Goal: Task Accomplishment & Management: Complete application form

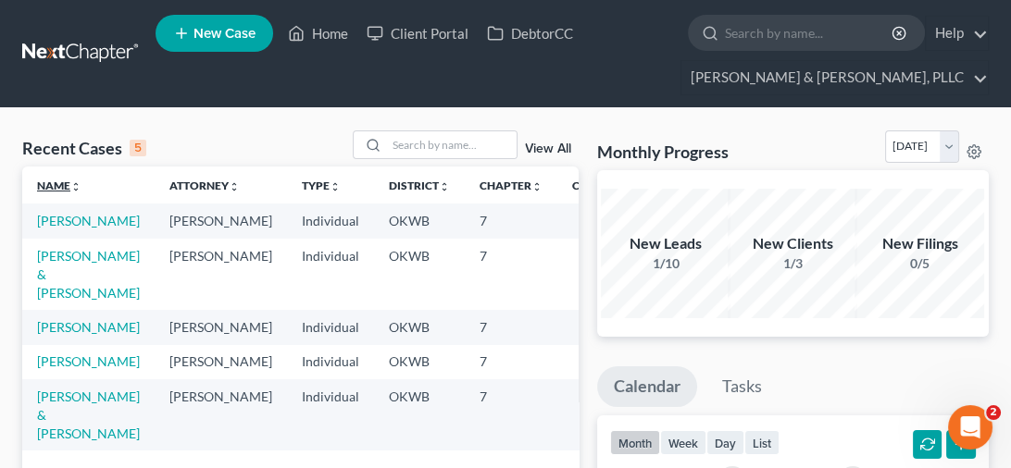
click at [48, 191] on link "Name unfold_more expand_more expand_less" at bounding box center [59, 186] width 44 height 14
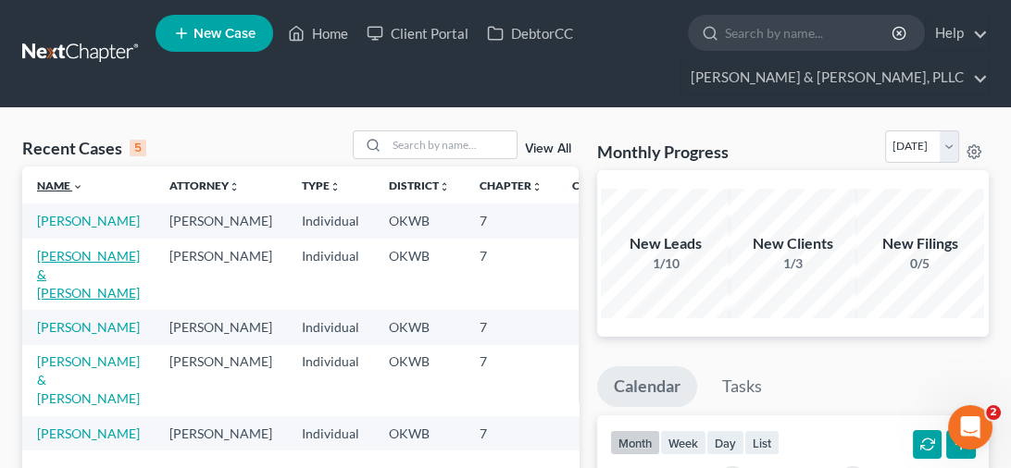
scroll to position [12, 0]
click at [56, 179] on link "Name unfold_more expand_more expand_less" at bounding box center [60, 186] width 46 height 14
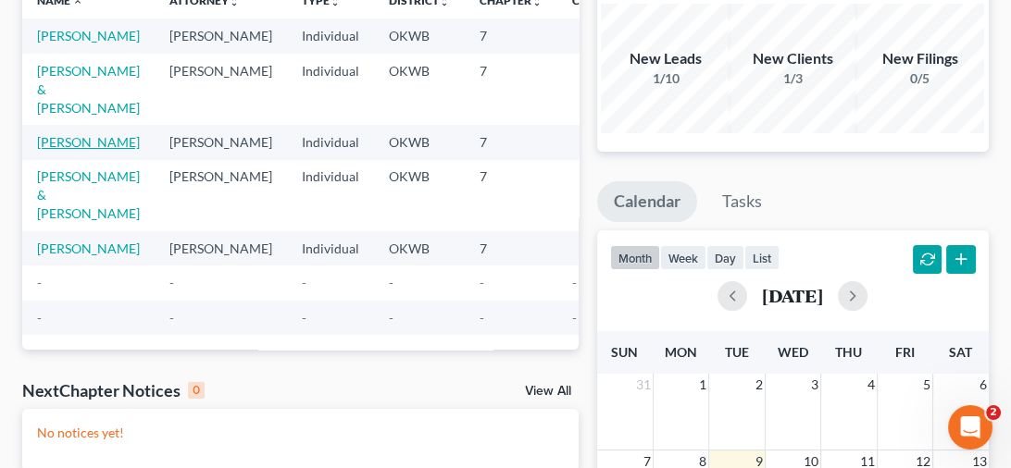
click at [48, 150] on link "[PERSON_NAME]" at bounding box center [88, 142] width 103 height 16
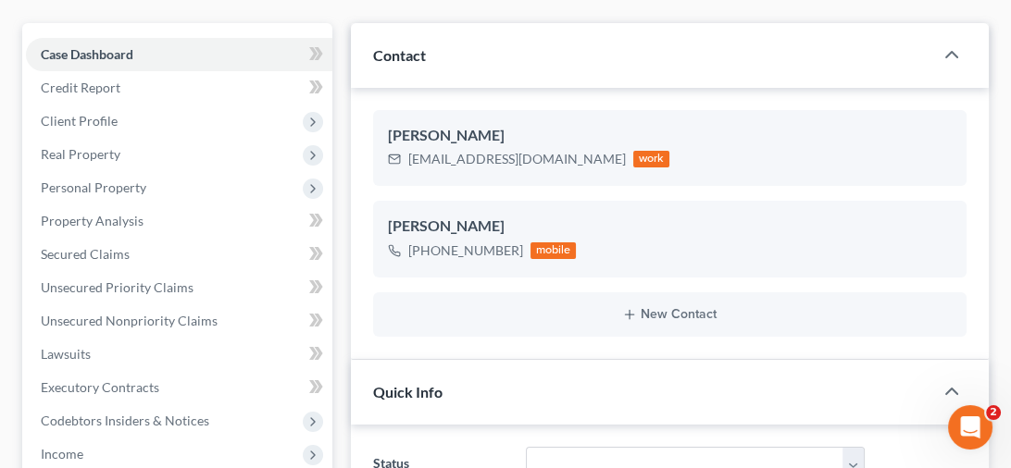
scroll to position [318, 0]
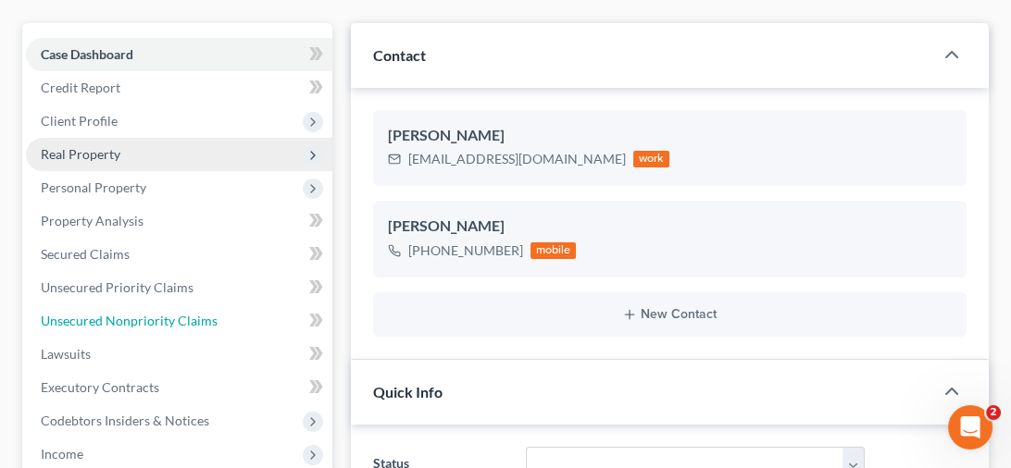
drag, startPoint x: 120, startPoint y: 318, endPoint x: 150, endPoint y: 331, distance: 32.3
click at [120, 318] on span "Unsecured Nonpriority Claims" at bounding box center [129, 321] width 177 height 16
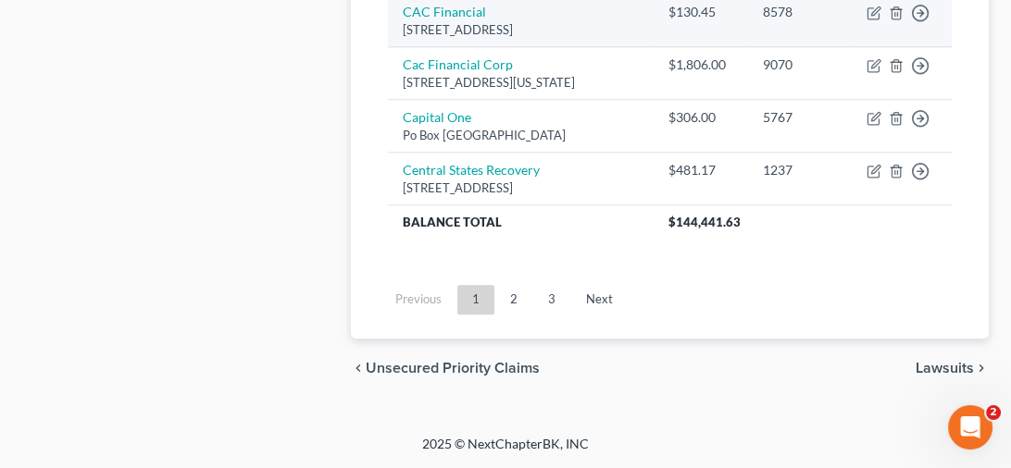
scroll to position [2113, 0]
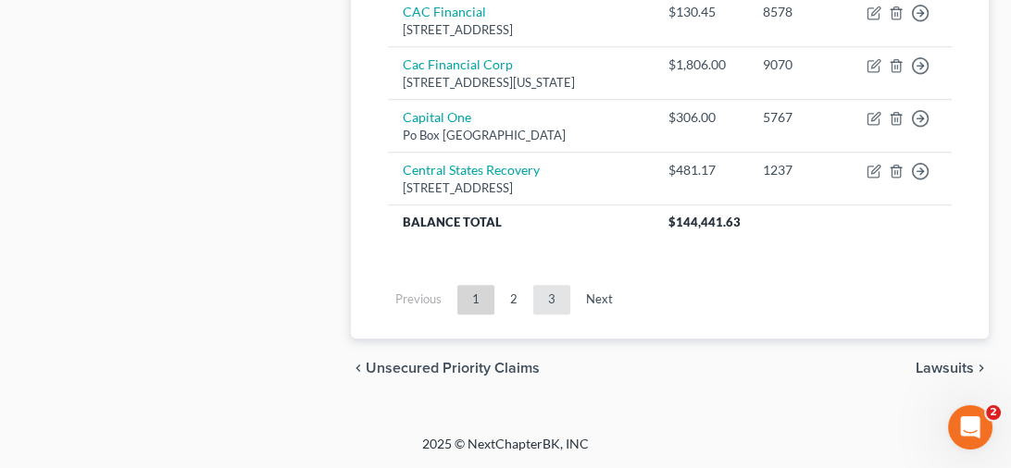
click at [550, 304] on link "3" at bounding box center [551, 300] width 37 height 30
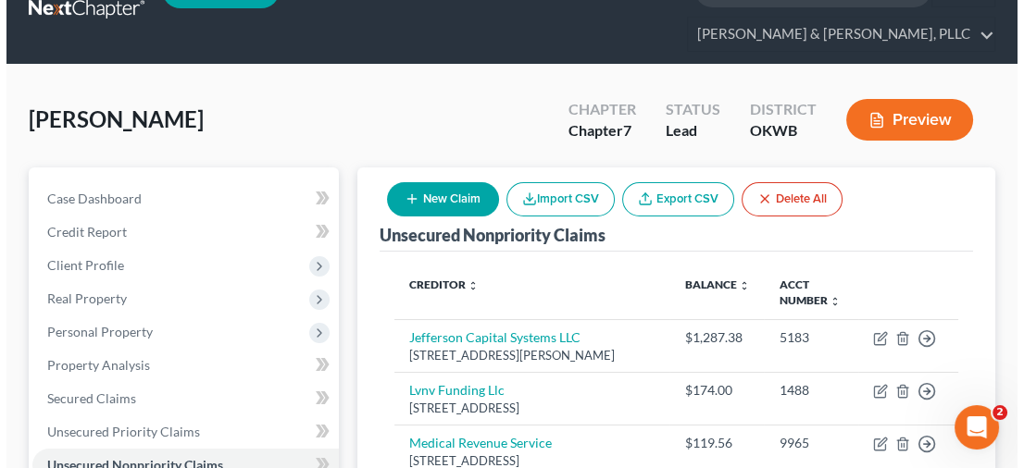
scroll to position [0, 0]
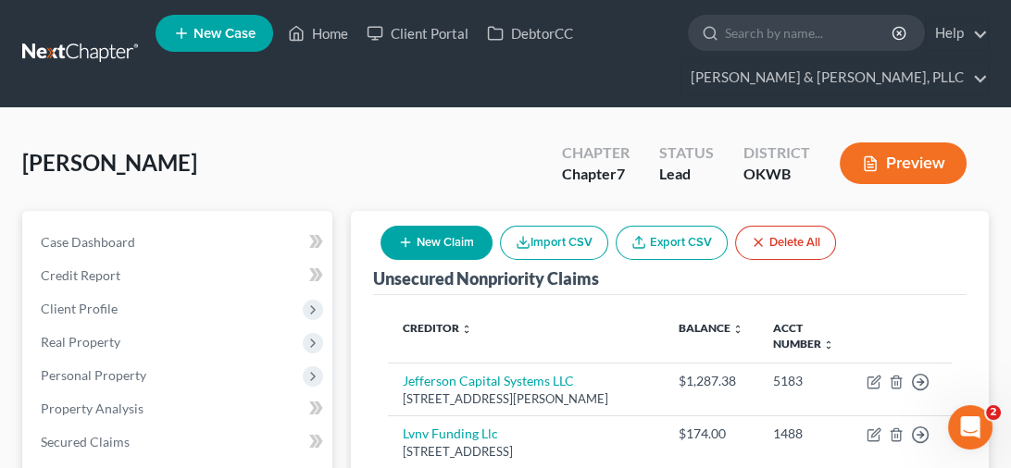
click at [428, 237] on button "New Claim" at bounding box center [437, 243] width 112 height 34
select select "0"
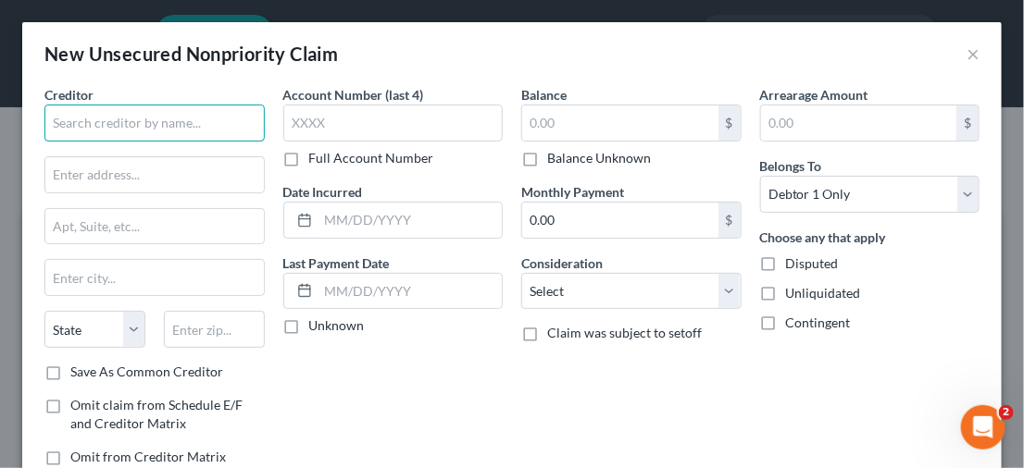
click at [205, 128] on input "text" at bounding box center [154, 123] width 220 height 37
type input "Unifin Inc."
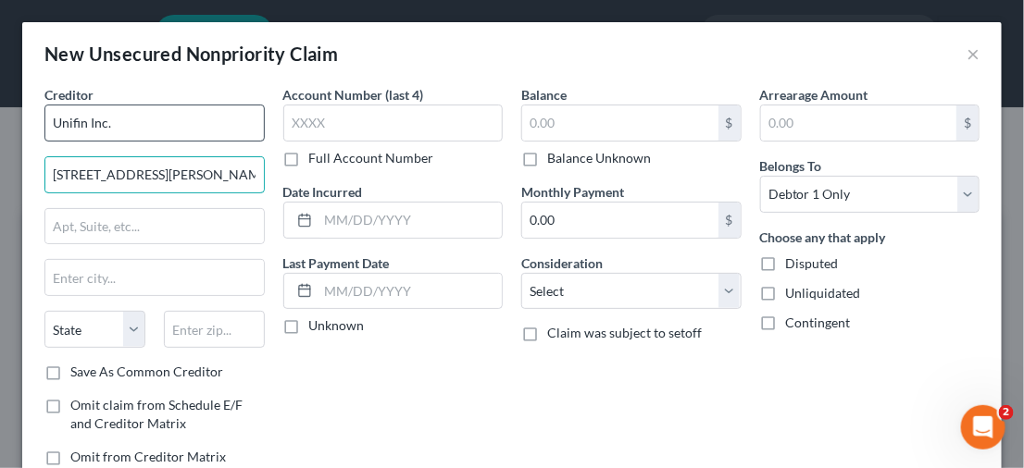
type input "[STREET_ADDRESS][PERSON_NAME]"
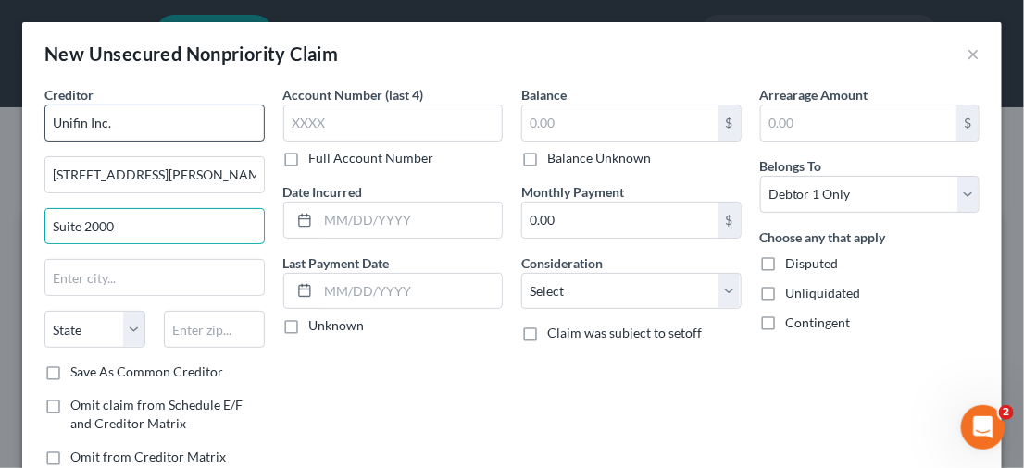
type input "Suite 2000"
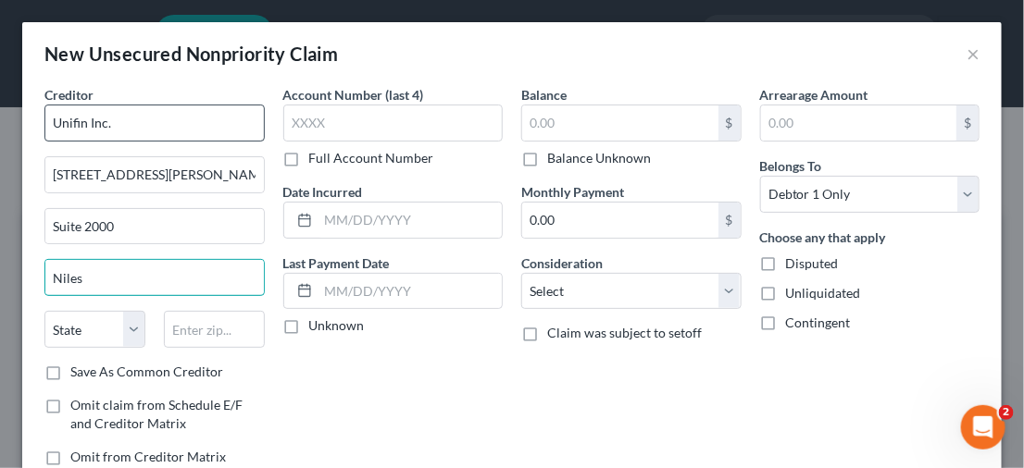
type input "Niles"
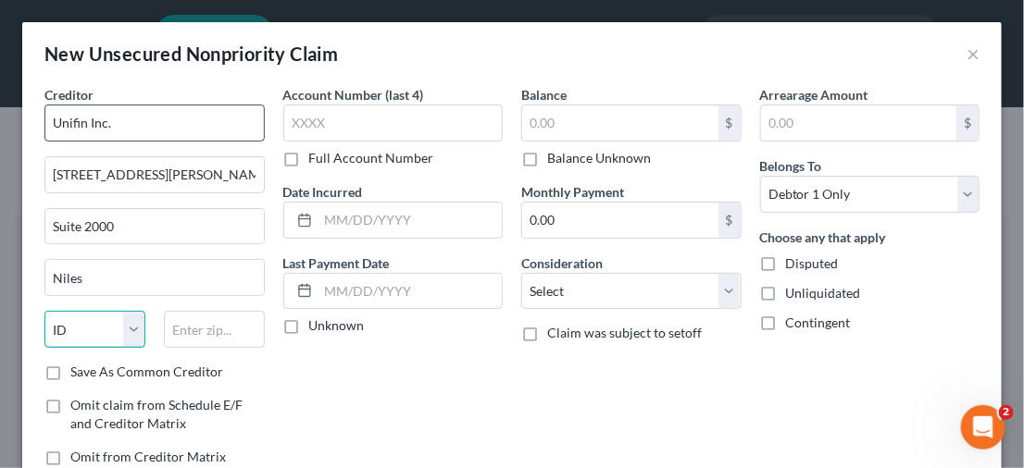
select select "14"
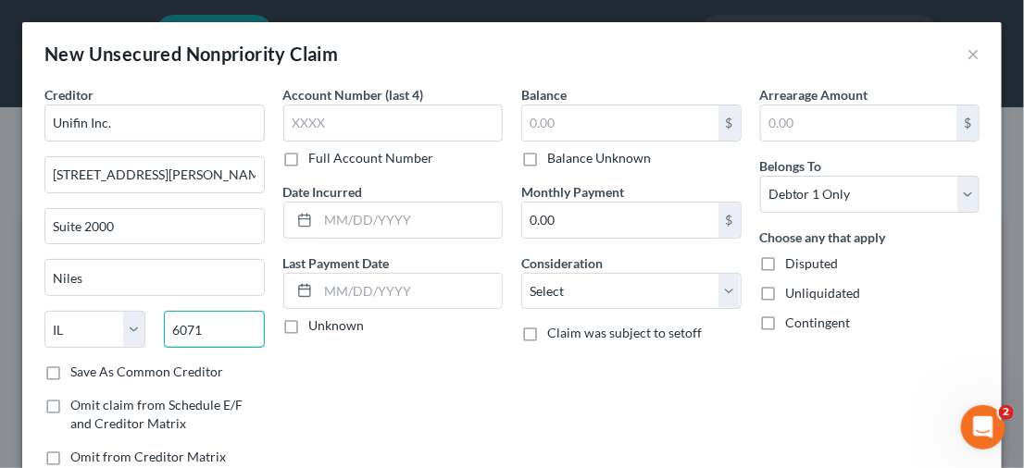
click at [213, 326] on input "6071" at bounding box center [214, 329] width 101 height 37
click at [214, 326] on input "6071" at bounding box center [214, 329] width 101 height 37
type input "4"
click at [237, 315] on input "4" at bounding box center [214, 329] width 101 height 37
type input "60714"
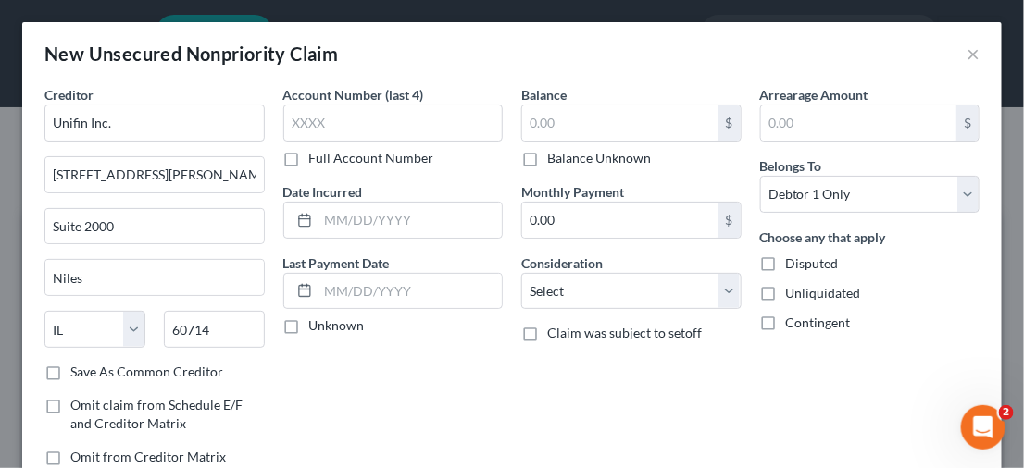
click at [547, 160] on label "Balance Unknown" at bounding box center [599, 158] width 104 height 19
click at [555, 160] on input "Balance Unknown" at bounding box center [561, 155] width 12 height 12
checkbox input "true"
type input "0.00"
click at [547, 160] on label "Balance Unknown" at bounding box center [599, 158] width 104 height 19
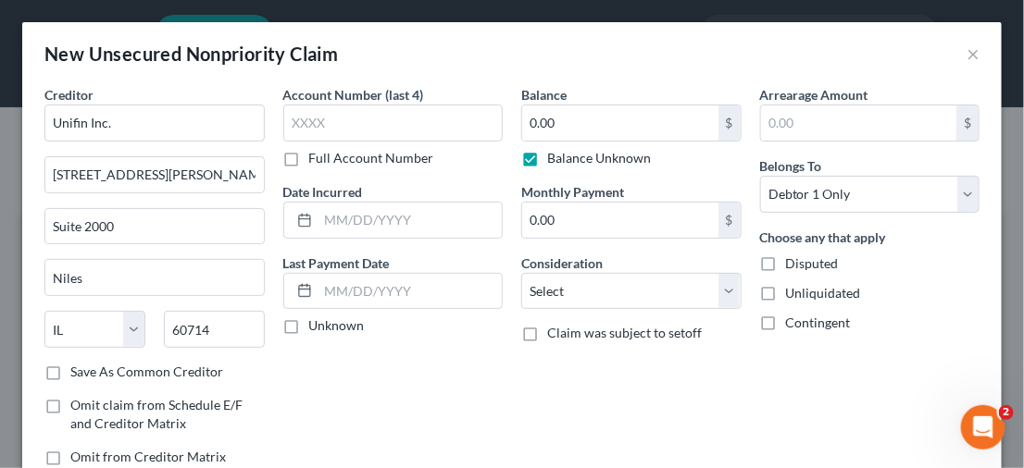
click at [555, 160] on input "Balance Unknown" at bounding box center [561, 155] width 12 height 12
checkbox input "false"
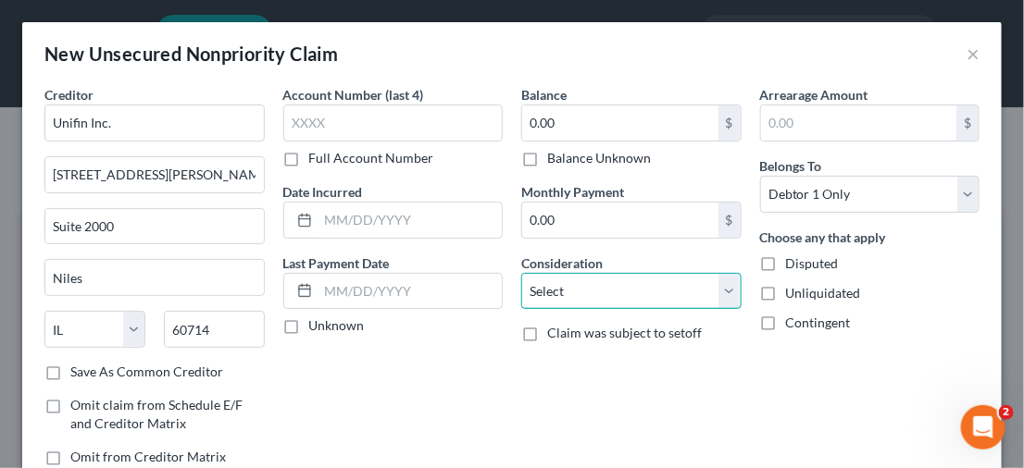
click at [721, 284] on select "Select Cable / Satellite Services Collection Agency Credit Card Debt Debt Couns…" at bounding box center [631, 291] width 220 height 37
select select "1"
click at [521, 273] on select "Select Cable / Satellite Services Collection Agency Credit Card Debt Debt Couns…" at bounding box center [631, 291] width 220 height 37
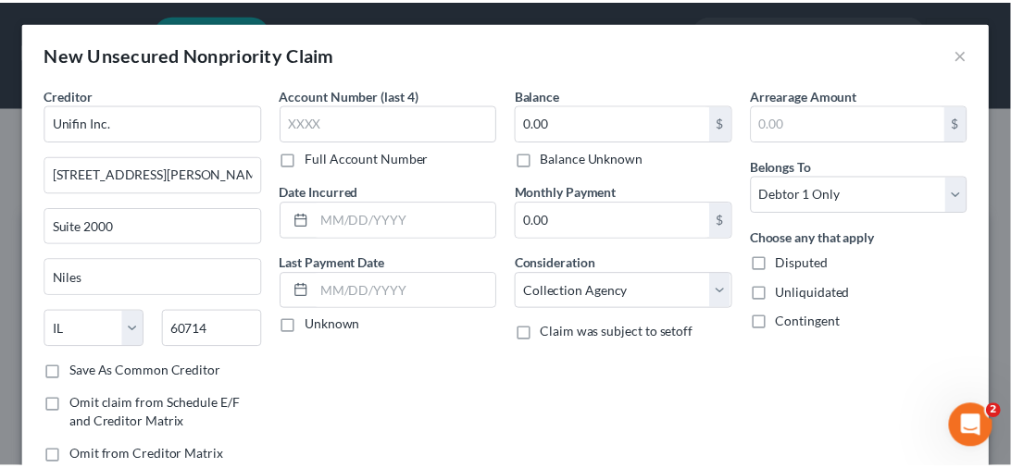
scroll to position [128, 0]
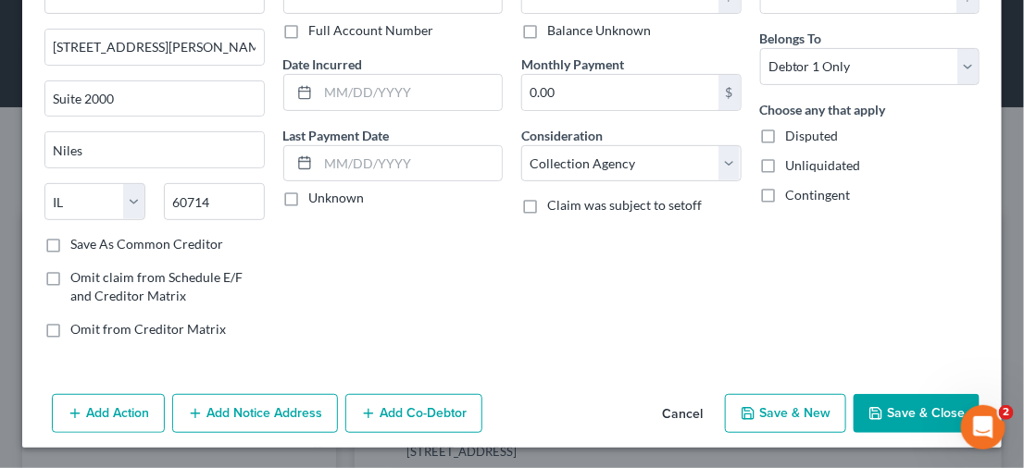
click at [868, 410] on icon "button" at bounding box center [875, 413] width 15 height 15
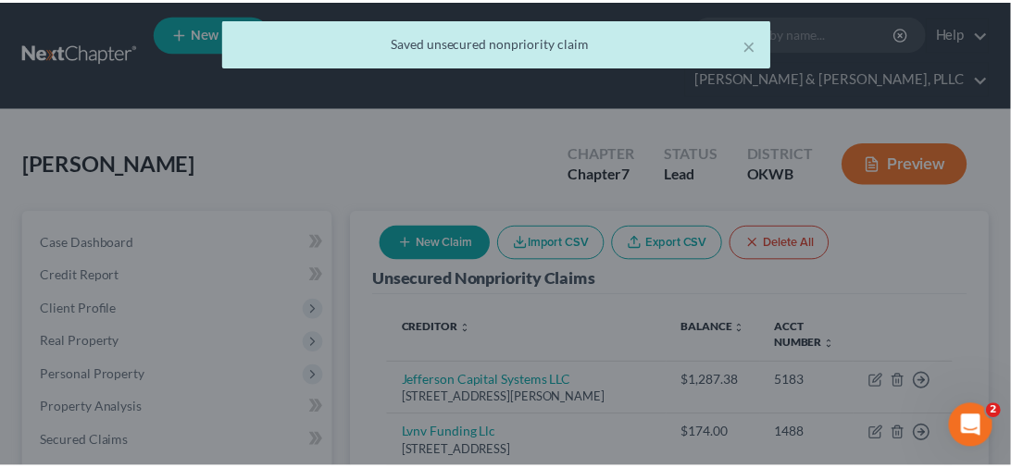
scroll to position [0, 0]
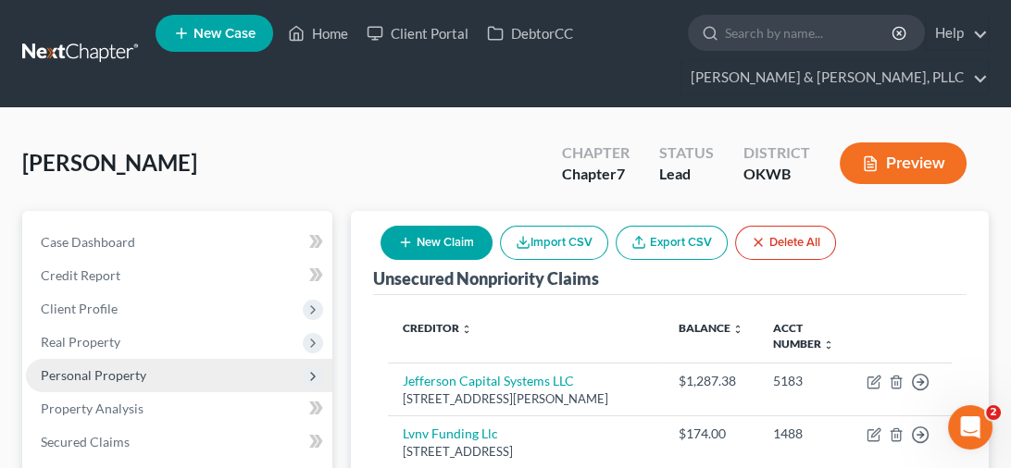
click at [117, 371] on span "Personal Property" at bounding box center [94, 376] width 106 height 16
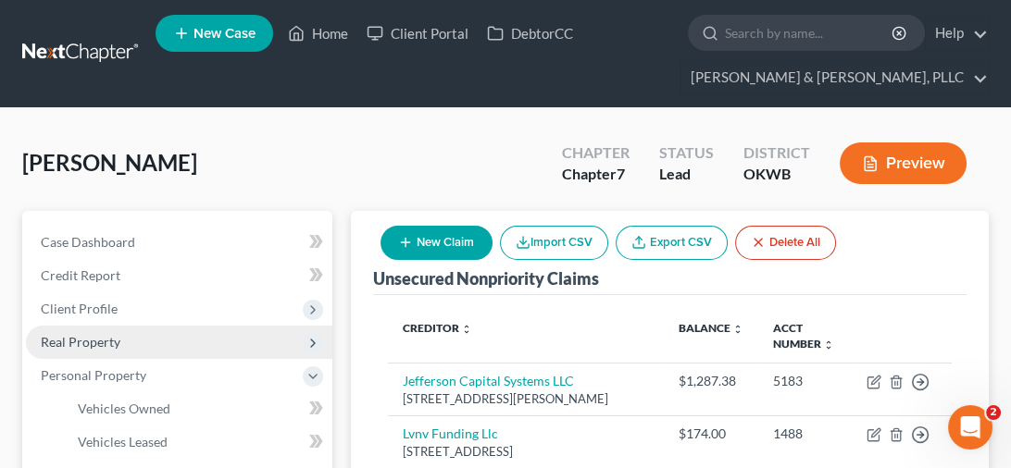
scroll to position [185, 0]
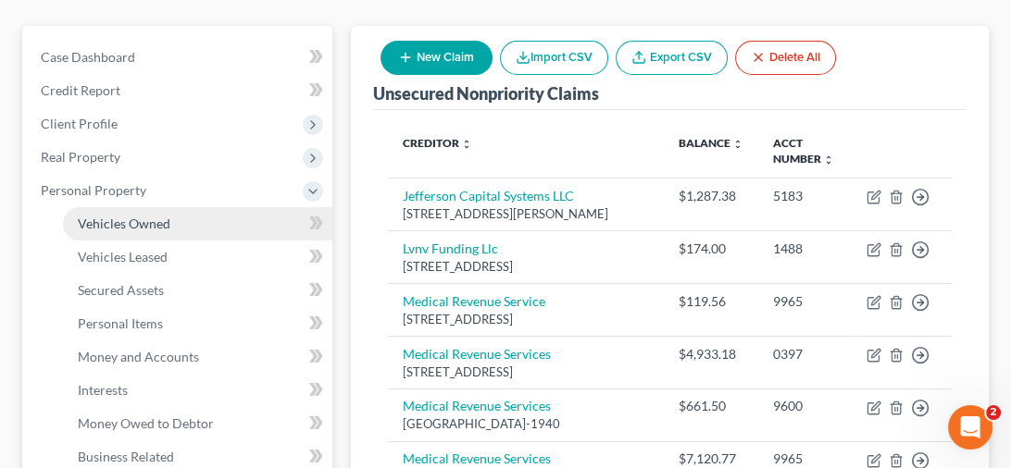
click at [159, 226] on span "Vehicles Owned" at bounding box center [124, 224] width 93 height 16
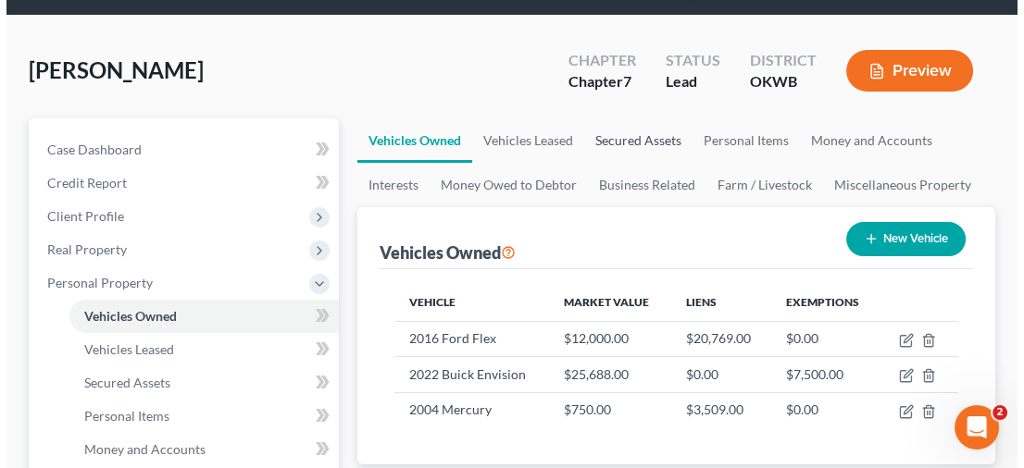
scroll to position [185, 0]
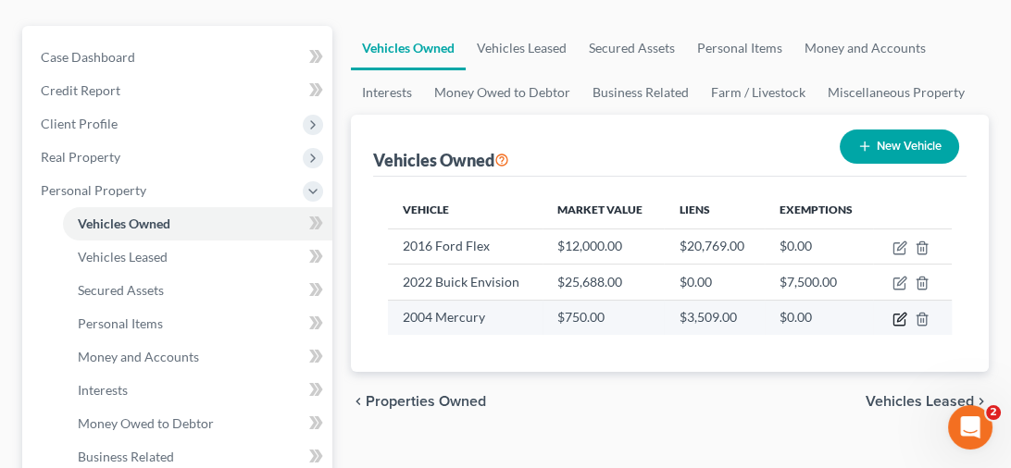
click at [900, 318] on icon "button" at bounding box center [900, 319] width 15 height 15
select select "0"
select select "22"
select select "3"
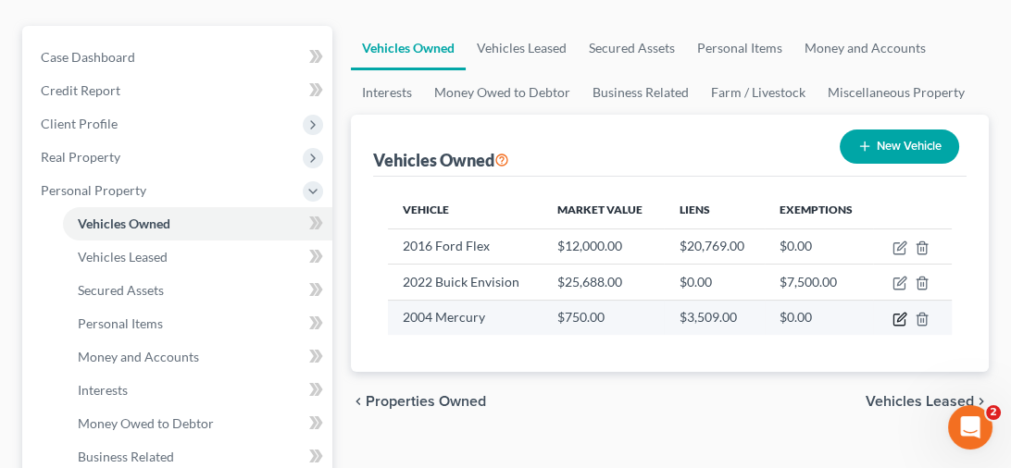
select select "3"
select select "0"
select select "22"
select select "3"
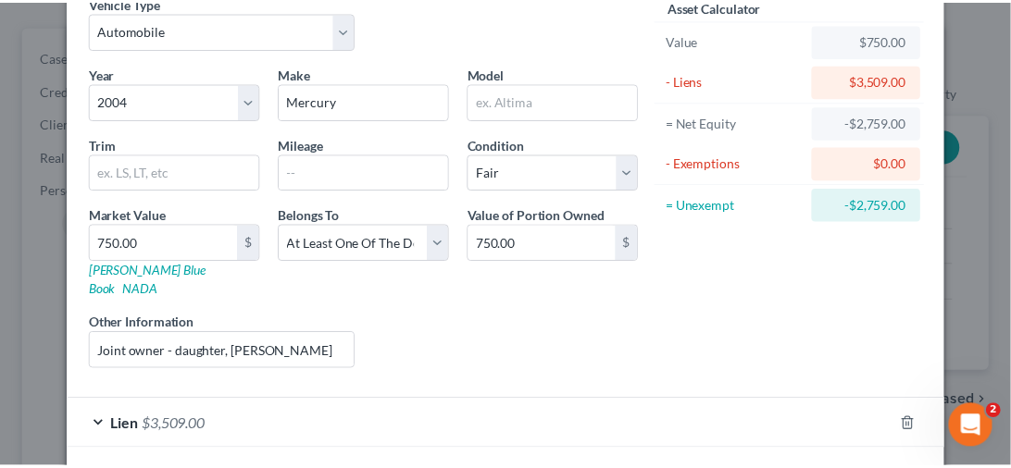
scroll to position [0, 0]
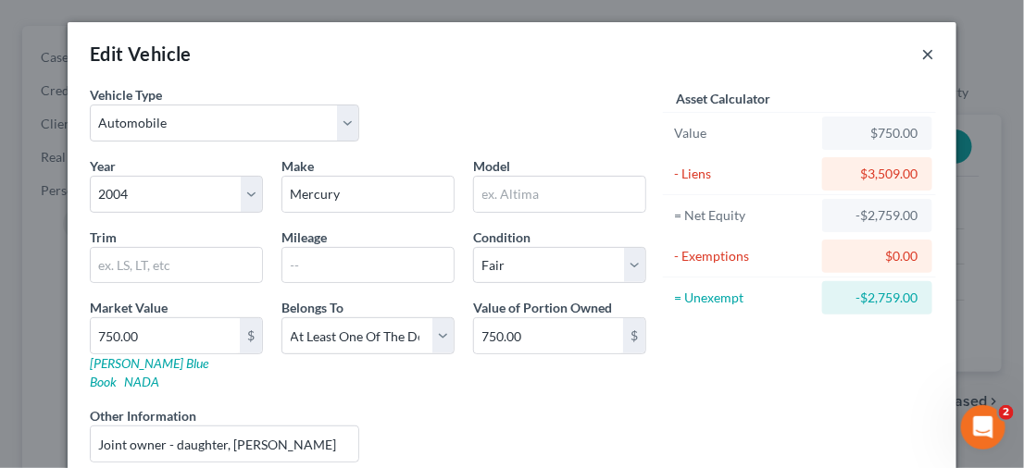
click at [921, 54] on button "×" at bounding box center [927, 54] width 13 height 22
click at [921, 56] on button "×" at bounding box center [927, 54] width 13 height 22
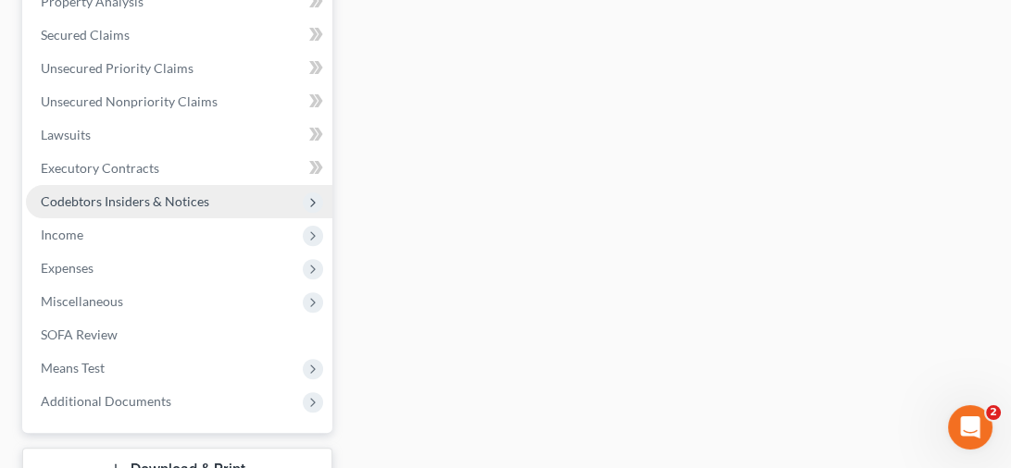
scroll to position [880, 0]
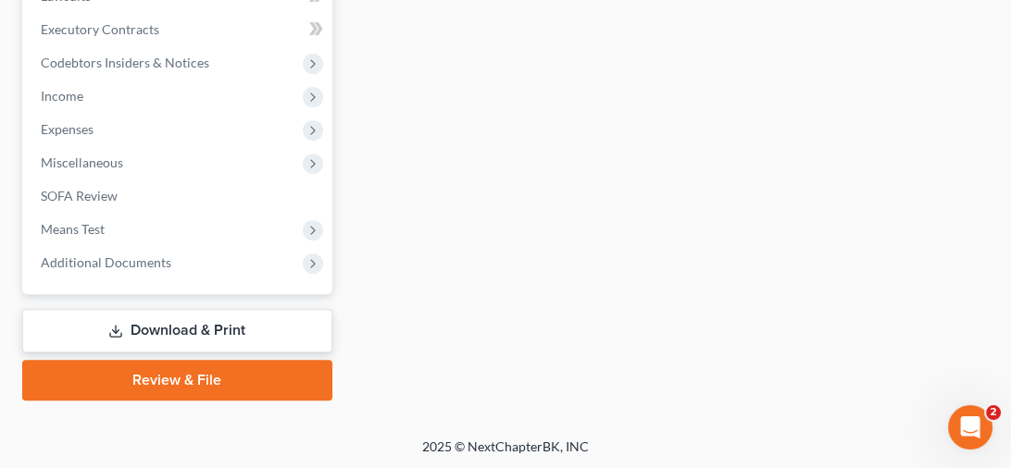
click at [173, 381] on link "Review & File" at bounding box center [177, 380] width 310 height 41
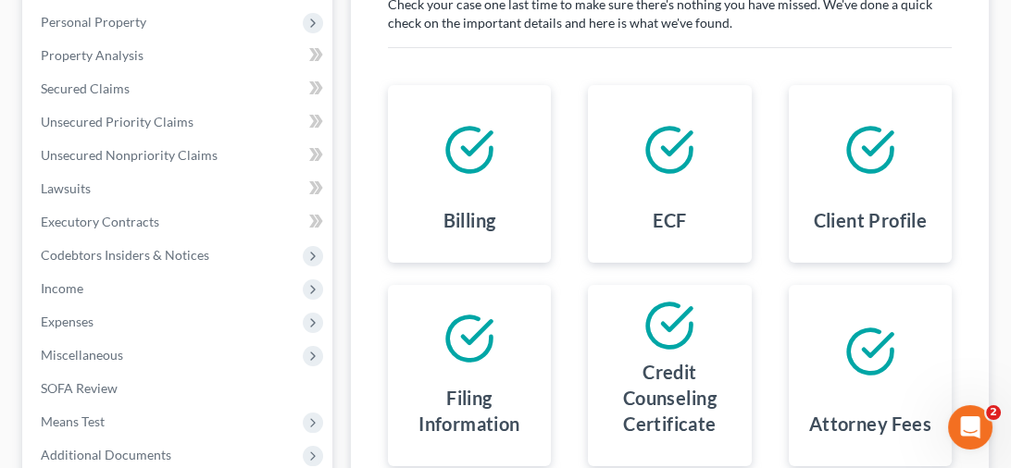
scroll to position [76, 0]
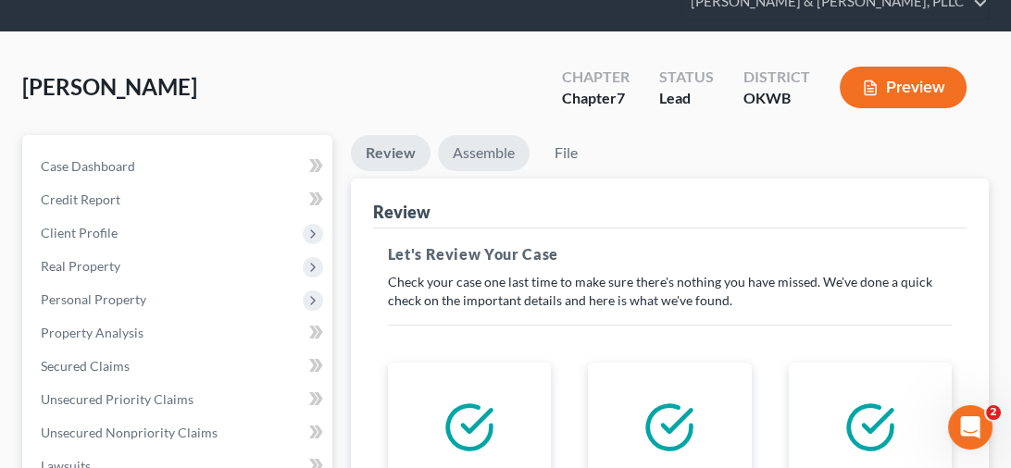
click at [490, 154] on link "Assemble" at bounding box center [484, 153] width 92 height 36
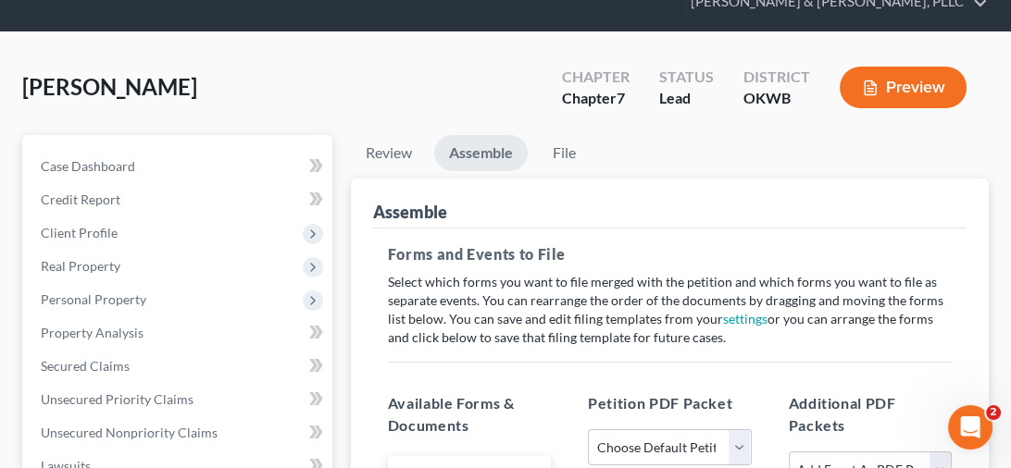
click at [490, 154] on link "Assemble" at bounding box center [481, 153] width 94 height 36
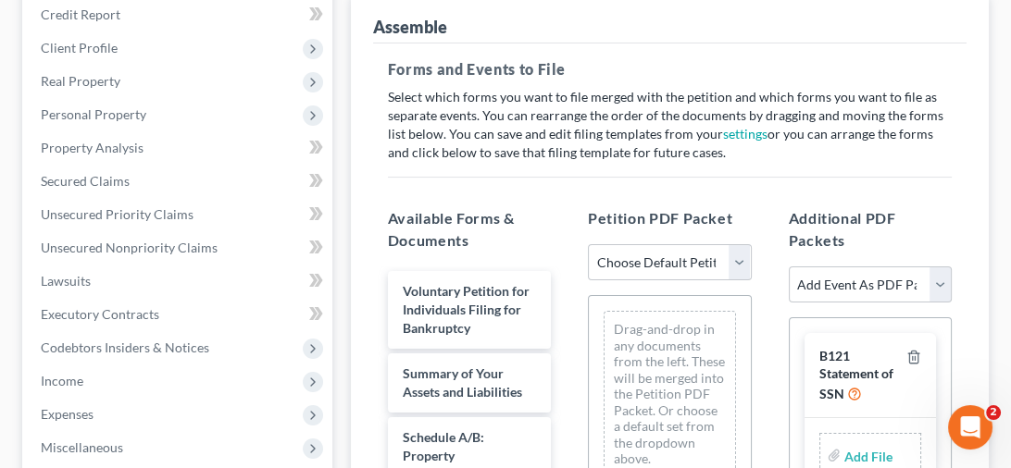
scroll to position [354, 0]
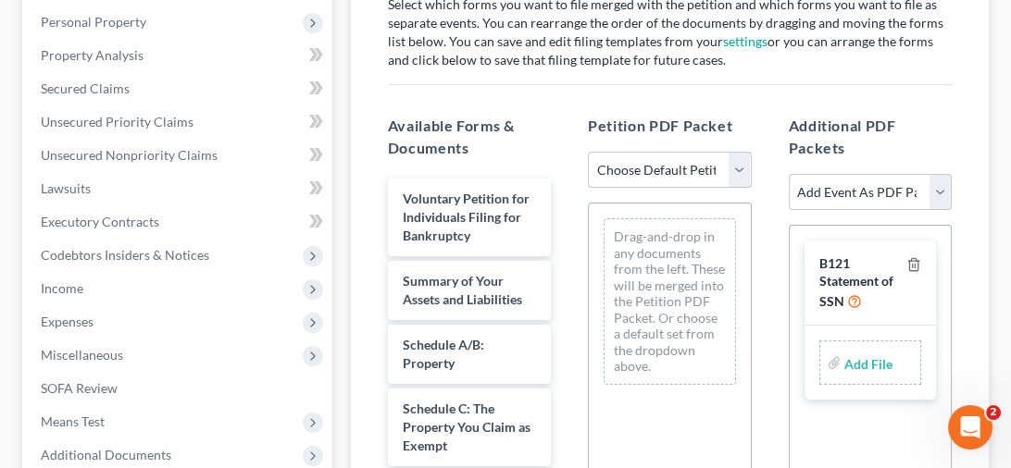
click at [738, 169] on select "Choose Default Petition PDF Packet Complete Bankruptcy Petition (all forms and …" at bounding box center [669, 170] width 163 height 37
select select "2"
click at [588, 152] on select "Choose Default Petition PDF Packet Complete Bankruptcy Petition (all forms and …" at bounding box center [669, 170] width 163 height 37
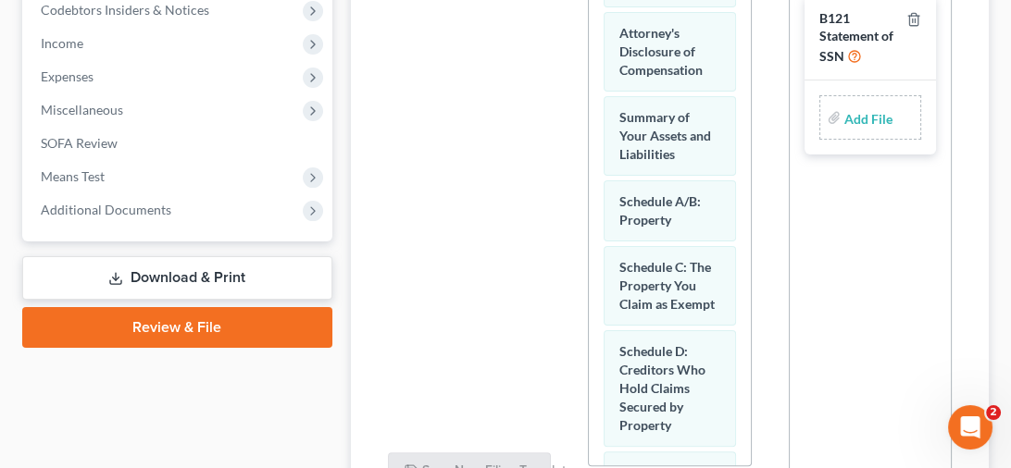
scroll to position [784, 0]
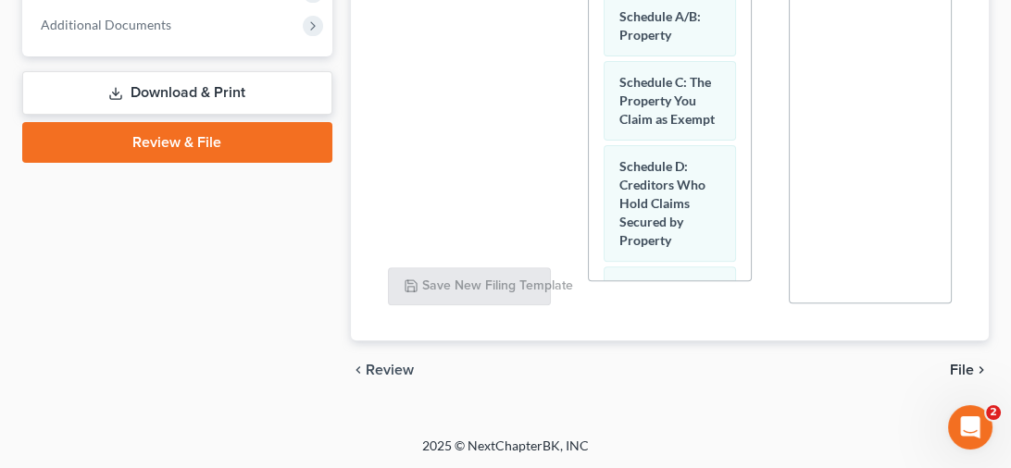
click at [955, 363] on span "File" at bounding box center [962, 370] width 24 height 15
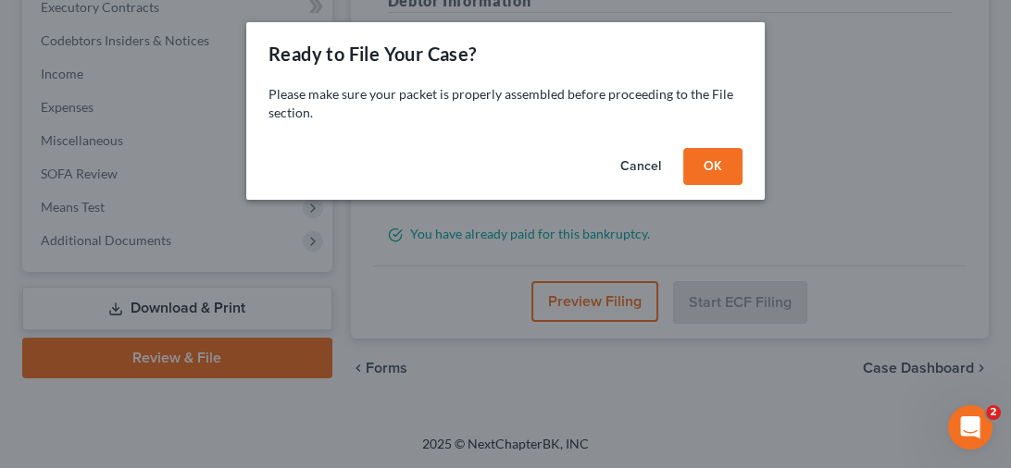
scroll to position [566, 0]
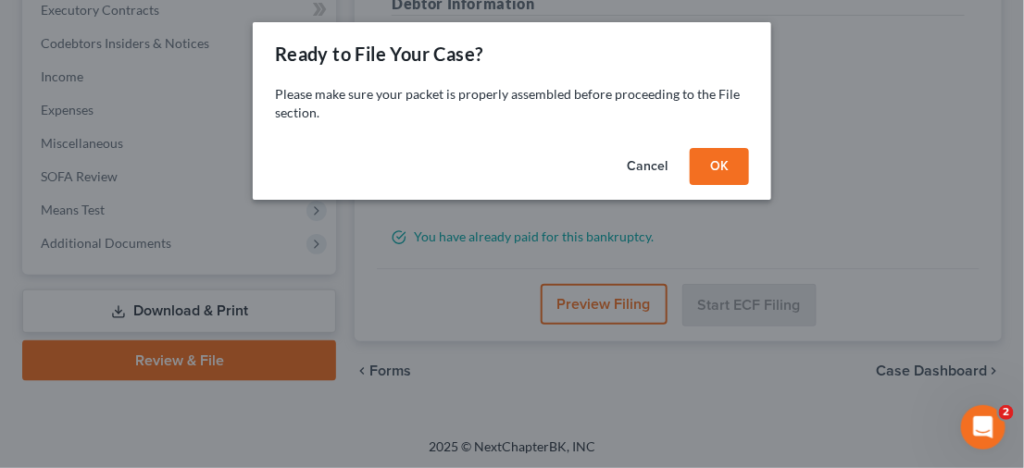
click at [716, 169] on button "OK" at bounding box center [719, 166] width 59 height 37
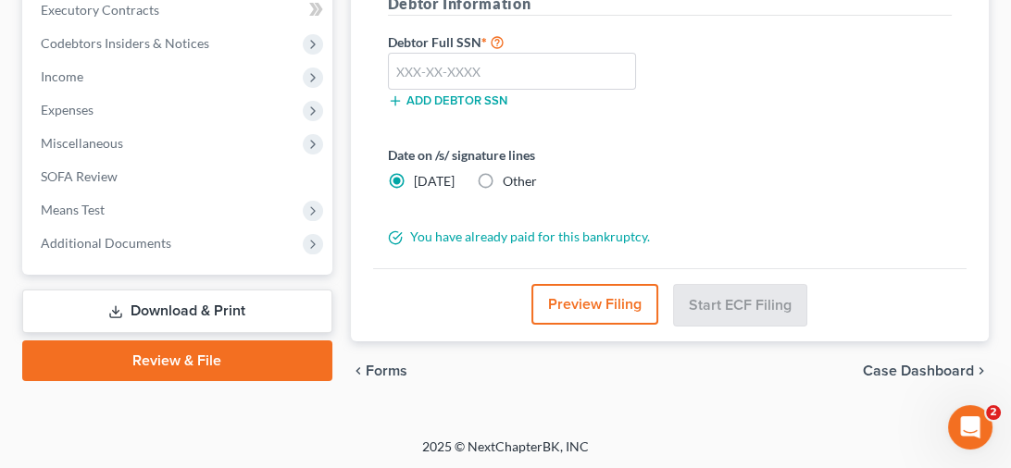
click at [503, 175] on label "Other" at bounding box center [520, 181] width 34 height 19
click at [510, 175] on input "Other" at bounding box center [516, 178] width 12 height 12
radio input "true"
radio input "false"
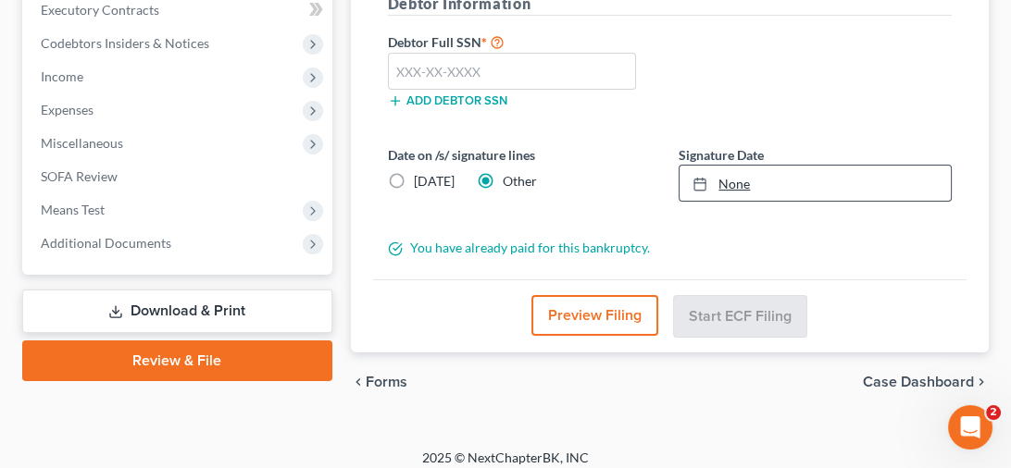
type input "[DATE]"
click at [787, 184] on link "None" at bounding box center [815, 183] width 271 height 35
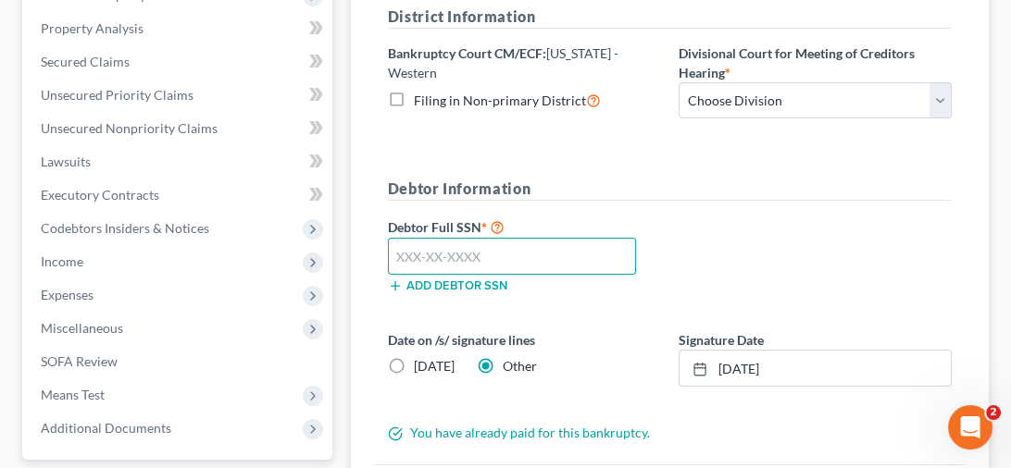
click at [437, 258] on input "text" at bounding box center [512, 256] width 248 height 37
type input "626-09-0278"
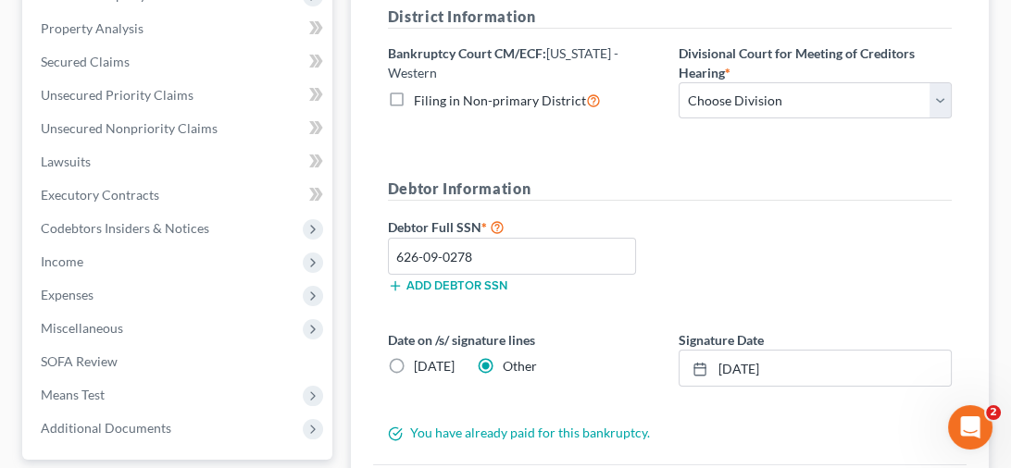
click at [716, 232] on div "Debtor Full SSN * 626-09-0278 Add debtor SSN" at bounding box center [670, 262] width 582 height 93
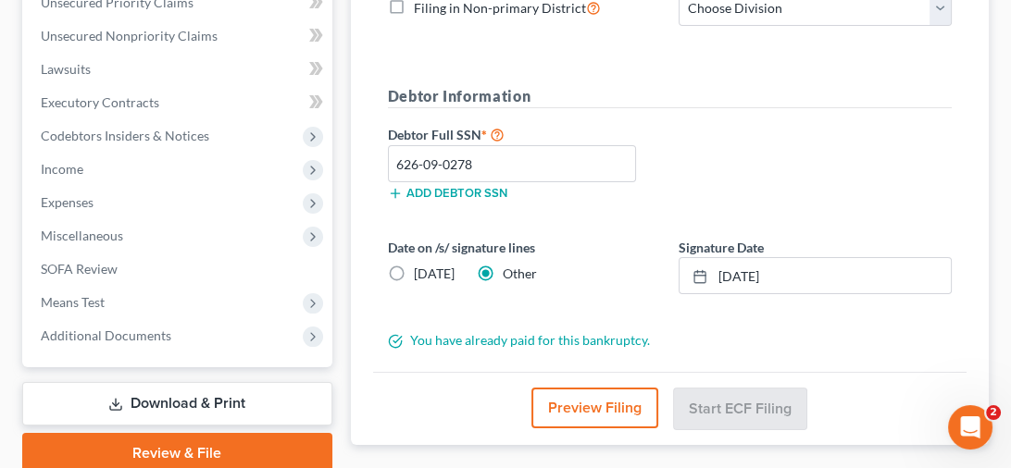
click at [596, 417] on button "Preview Filing" at bounding box center [594, 408] width 127 height 41
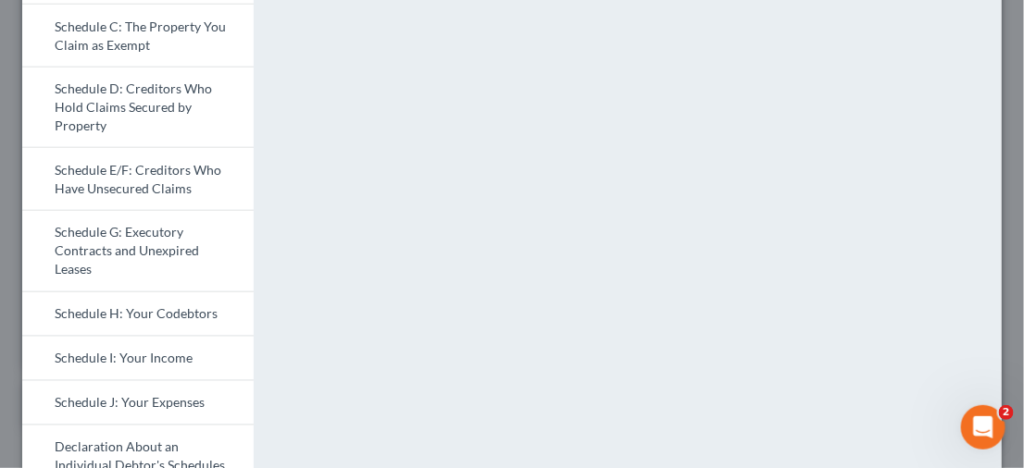
scroll to position [827, 0]
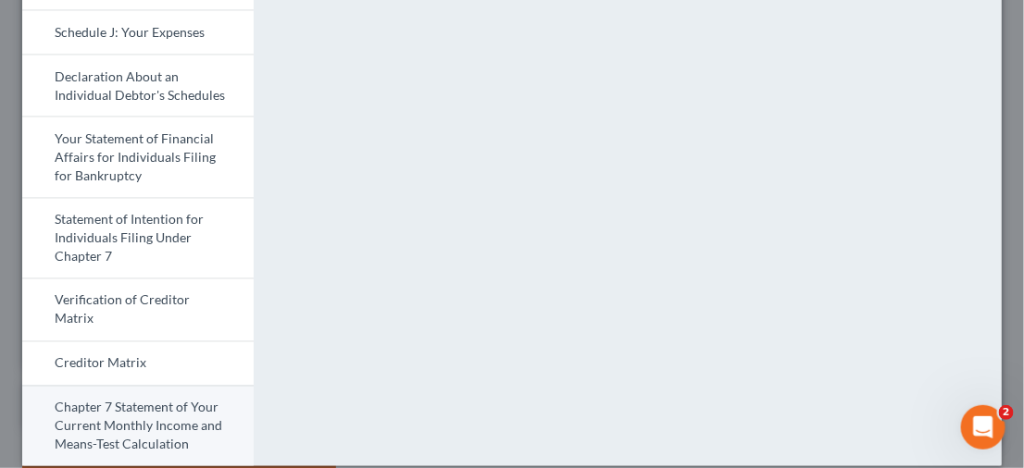
click at [117, 386] on link "Chapter 7 Statement of Your Current Monthly Income and Means-Test Calculation" at bounding box center [137, 426] width 231 height 81
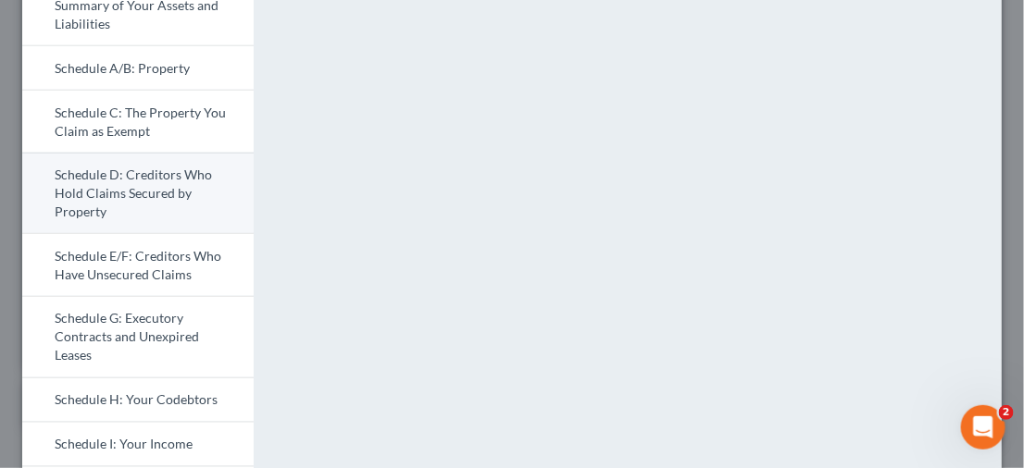
scroll to position [556, 0]
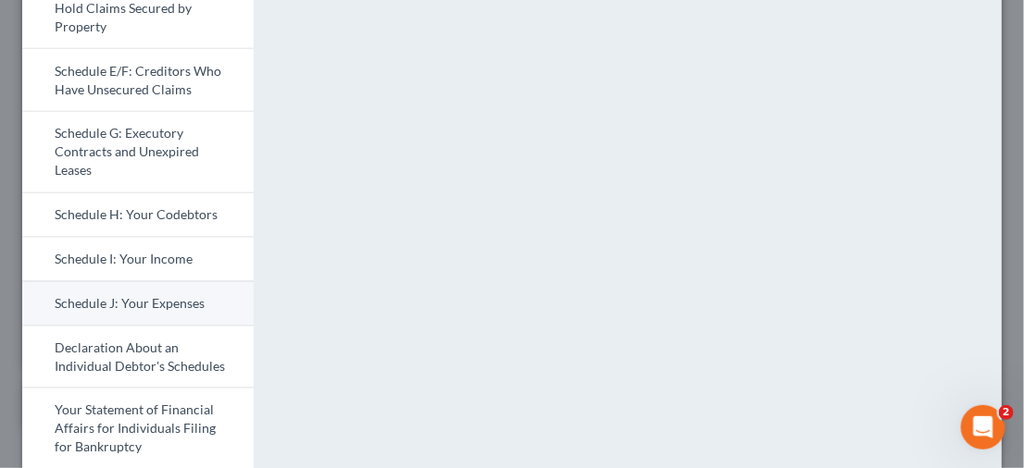
click at [87, 302] on link "Schedule J: Your Expenses" at bounding box center [137, 303] width 231 height 44
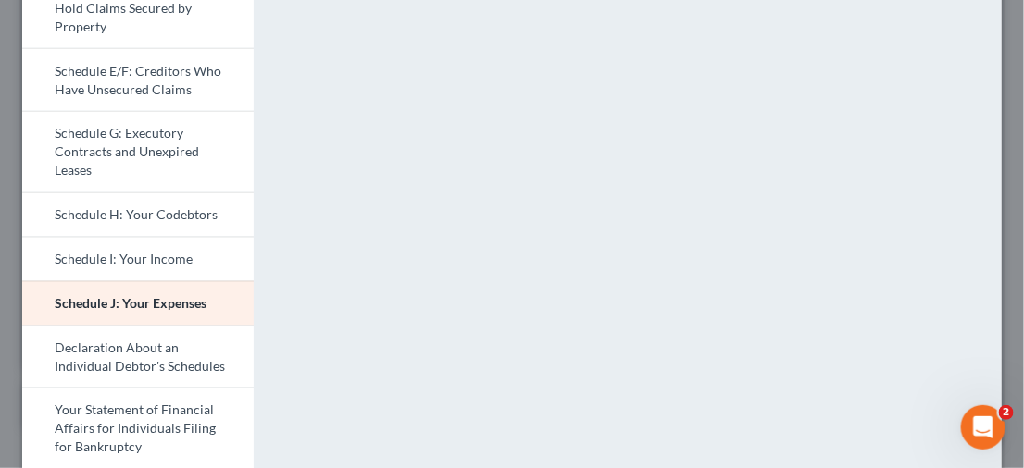
scroll to position [827, 0]
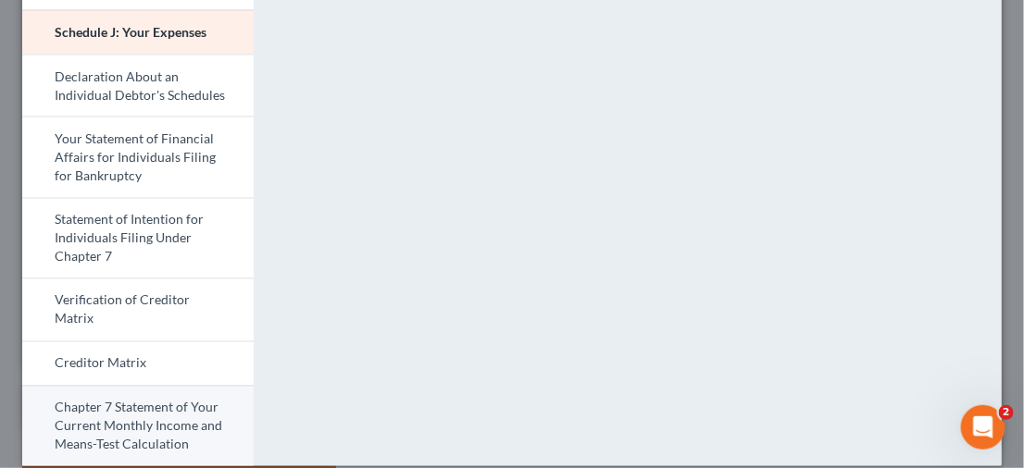
click at [92, 402] on link "Chapter 7 Statement of Your Current Monthly Income and Means-Test Calculation" at bounding box center [137, 426] width 231 height 81
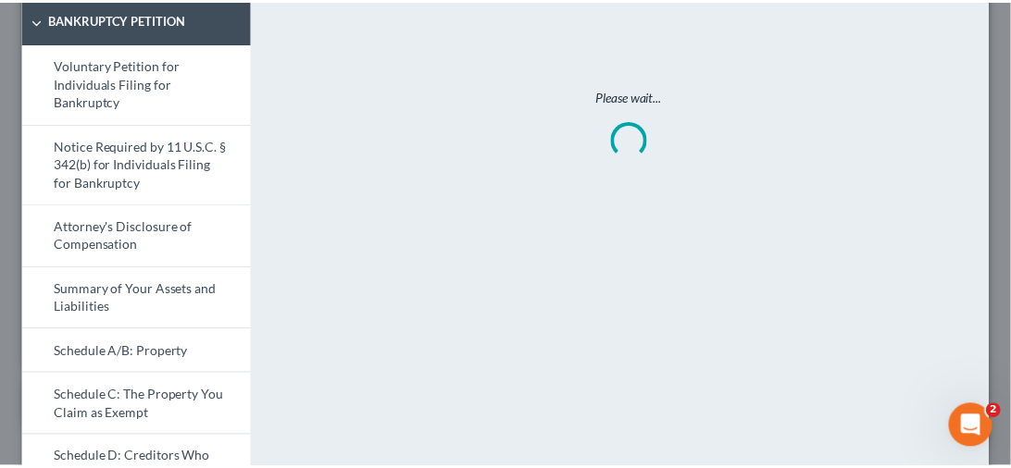
scroll to position [0, 0]
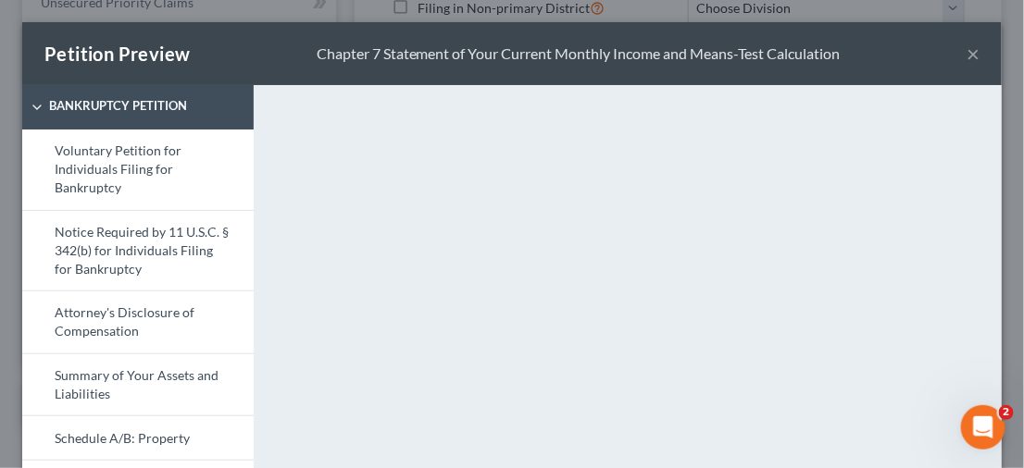
click at [966, 55] on div "Petition Preview Chapter 7 Statement of Your Current Monthly Income and Means-T…" at bounding box center [512, 53] width 980 height 63
click at [967, 56] on button "×" at bounding box center [973, 54] width 13 height 22
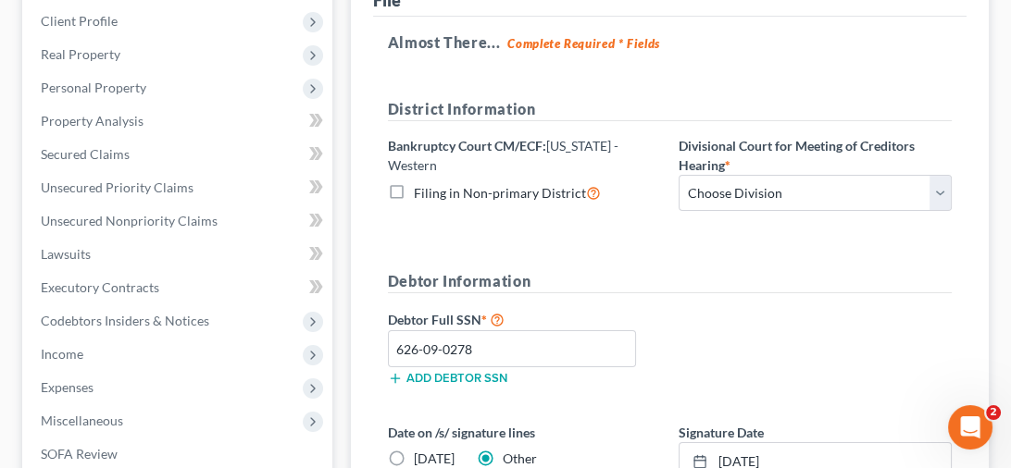
scroll to position [381, 0]
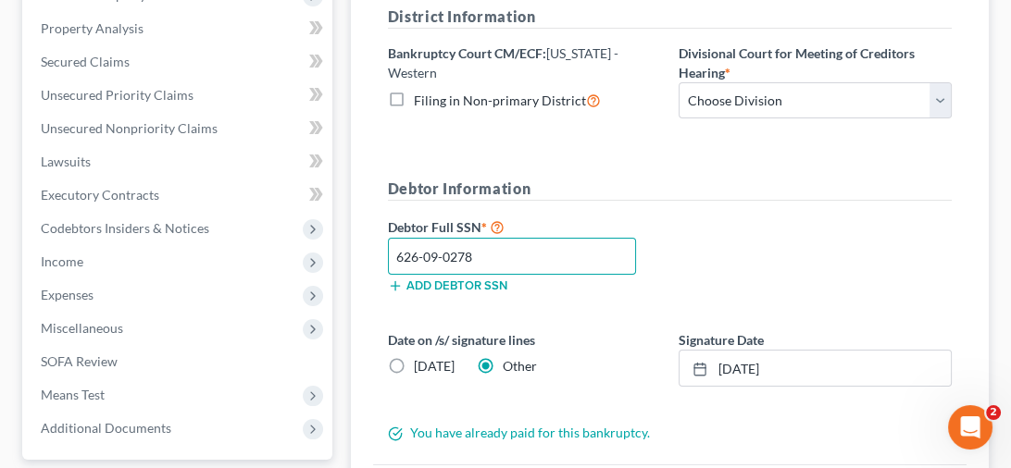
click at [529, 256] on input "626-09-0278" at bounding box center [512, 256] width 248 height 37
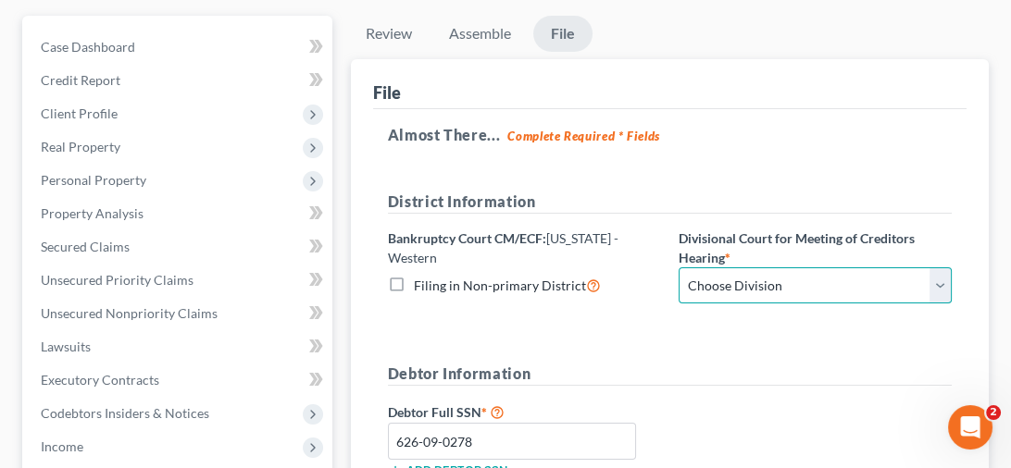
click at [937, 279] on select "Choose Division [US_STATE][GEOGRAPHIC_DATA]" at bounding box center [815, 286] width 273 height 37
select select "0"
click at [679, 268] on select "Choose Division [US_STATE][GEOGRAPHIC_DATA]" at bounding box center [815, 286] width 273 height 37
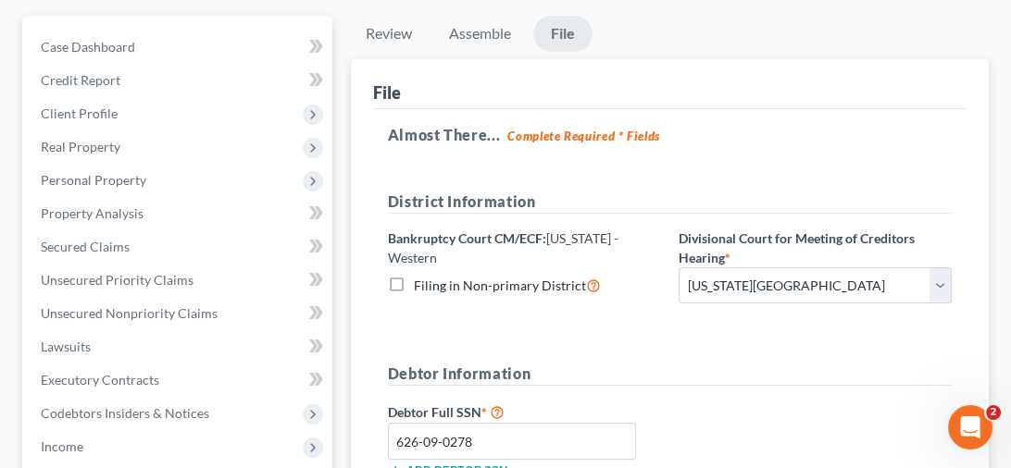
click at [756, 334] on form "District Information Bankruptcy Court CM/ECF: [US_STATE] - Western Filing in No…" at bounding box center [670, 409] width 564 height 437
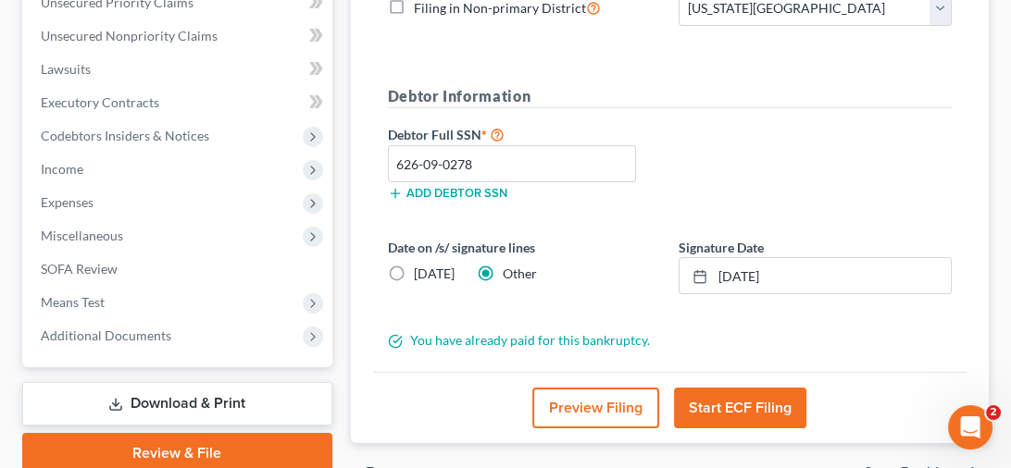
drag, startPoint x: 739, startPoint y: 415, endPoint x: 788, endPoint y: 385, distance: 57.3
click at [738, 415] on button "Start ECF Filing" at bounding box center [740, 408] width 132 height 41
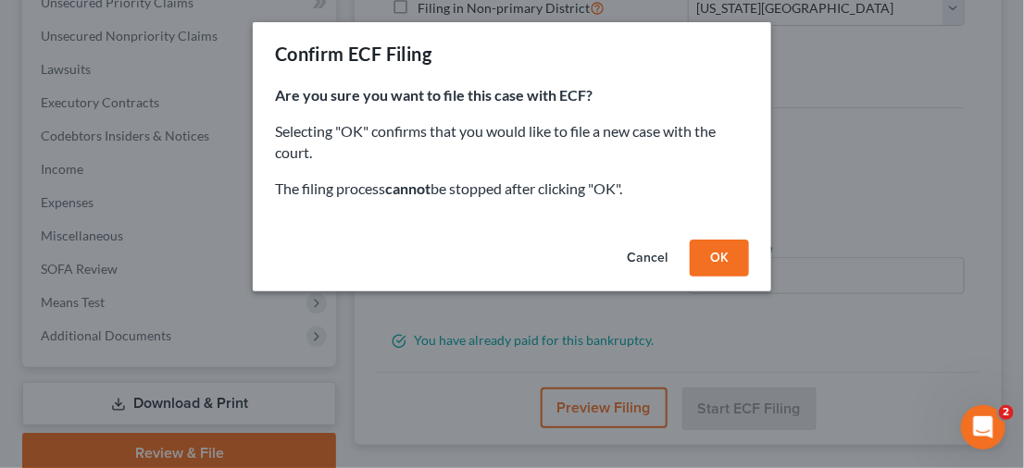
click at [728, 261] on button "OK" at bounding box center [719, 258] width 59 height 37
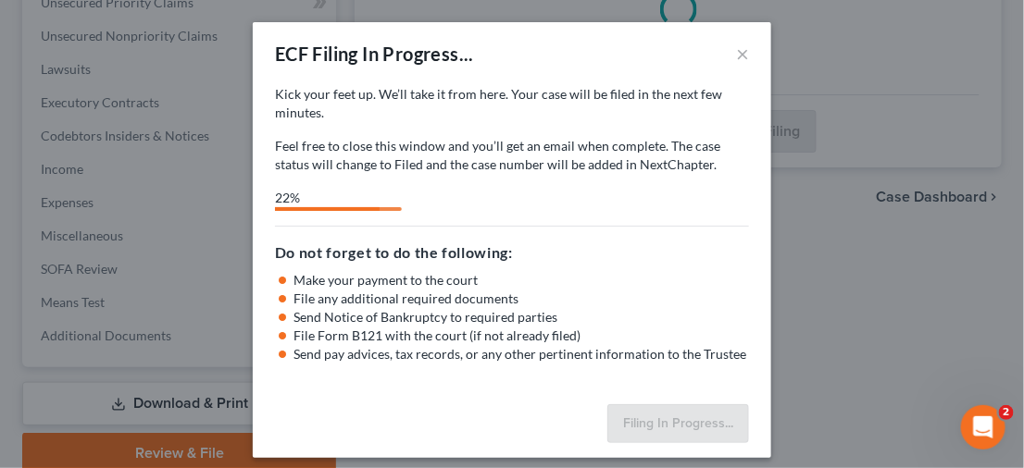
select select "0"
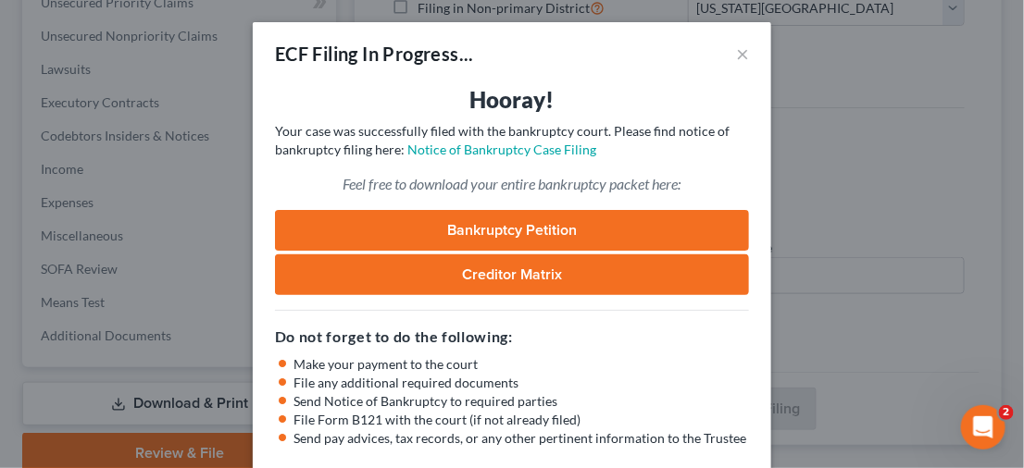
click at [444, 275] on link "Creditor Matrix" at bounding box center [512, 275] width 474 height 41
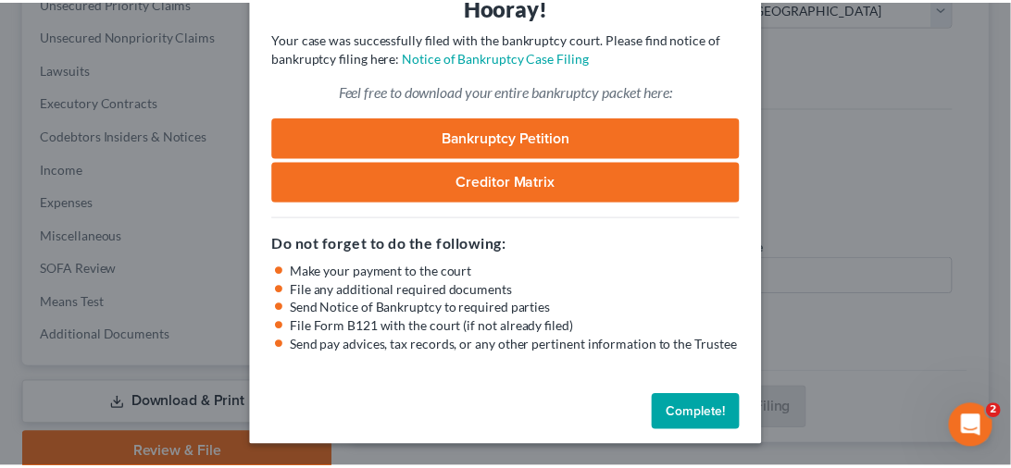
scroll to position [94, 0]
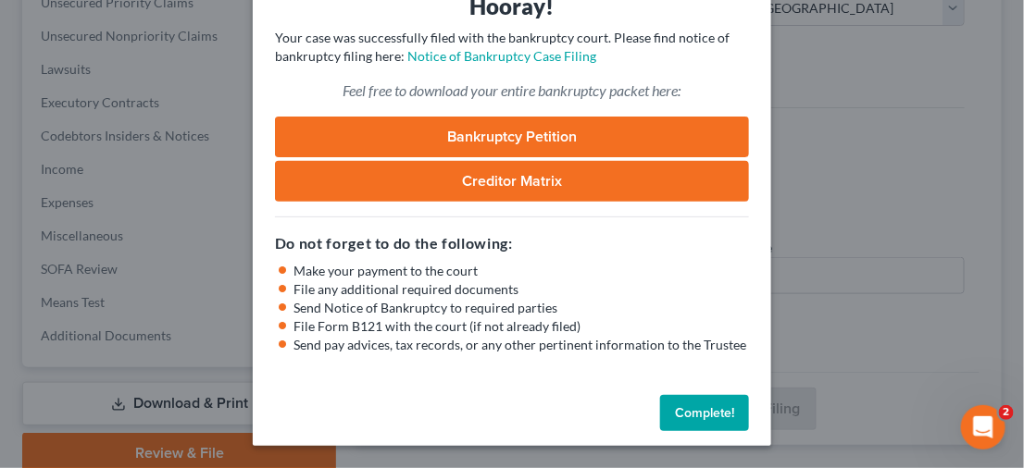
click at [684, 408] on button "Complete!" at bounding box center [704, 413] width 89 height 37
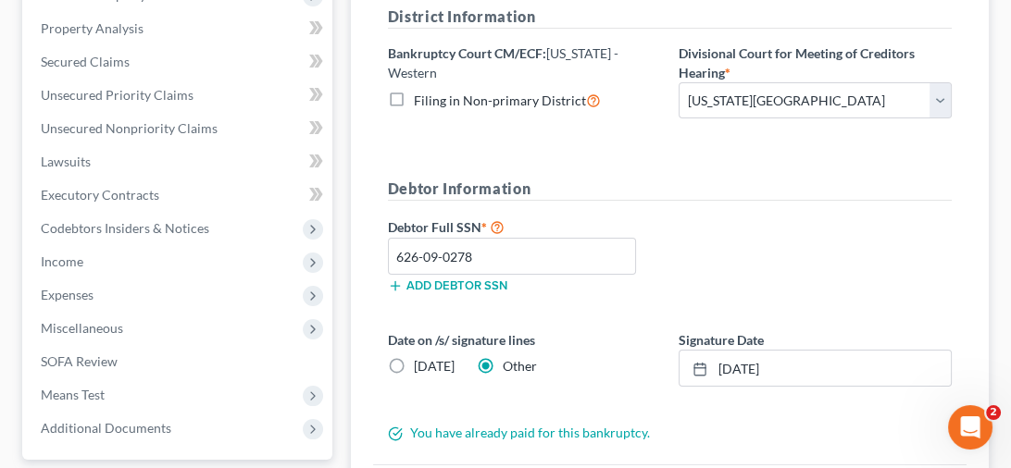
scroll to position [288, 0]
